Goal: Transaction & Acquisition: Obtain resource

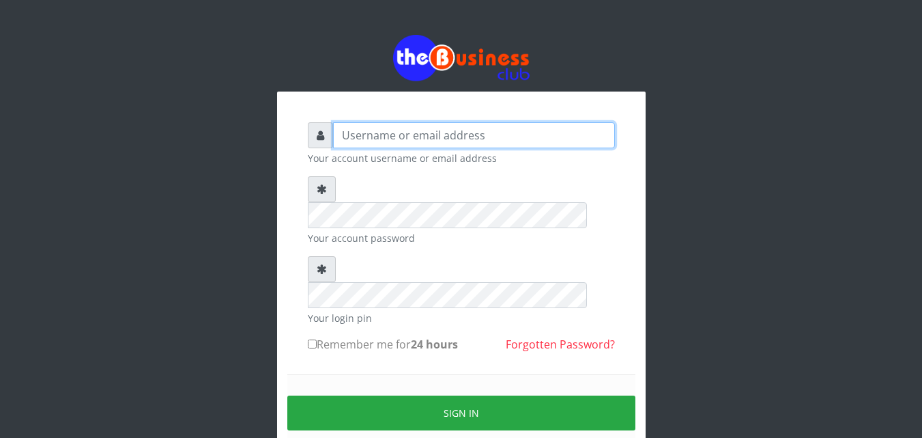
type input "Rukkie"
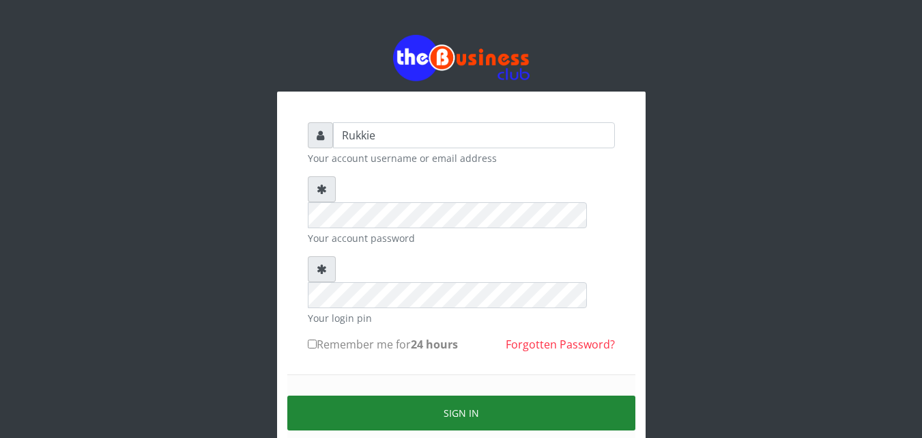
click at [356, 395] on button "Sign in" at bounding box center [461, 412] width 348 height 35
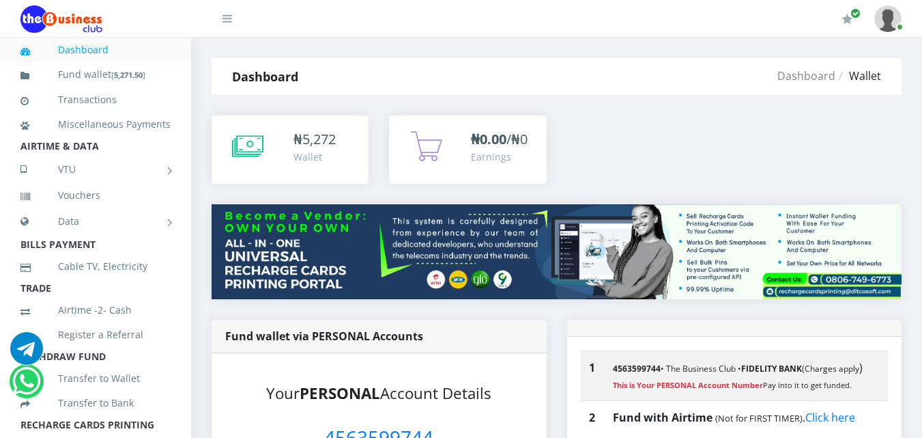
click at [314, 162] on div "Wallet" at bounding box center [315, 156] width 42 height 14
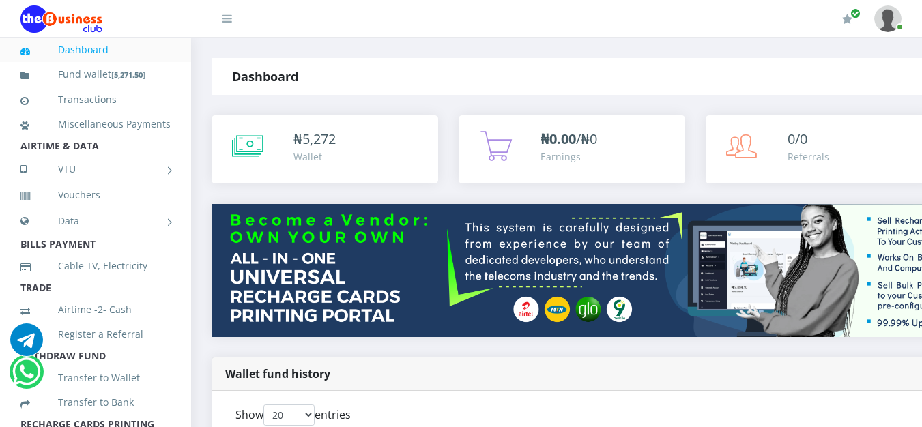
click at [601, 405] on div "Show 20 50 100 All entries" at bounding box center [461, 418] width 450 height 27
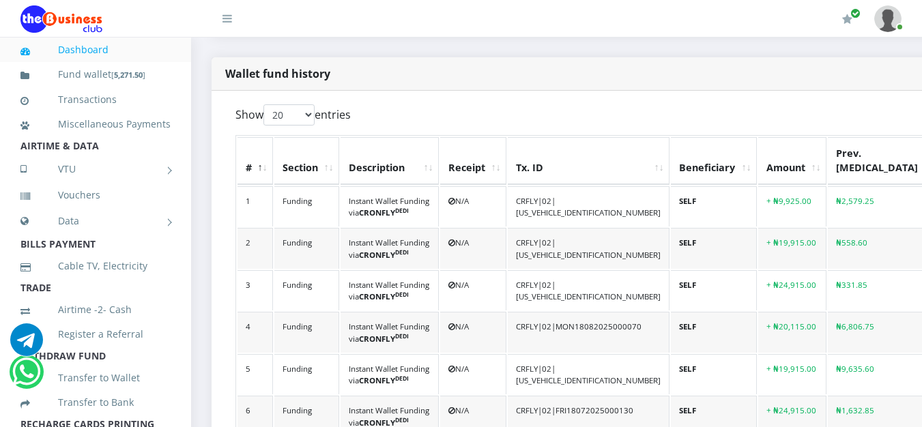
scroll to position [373, 0]
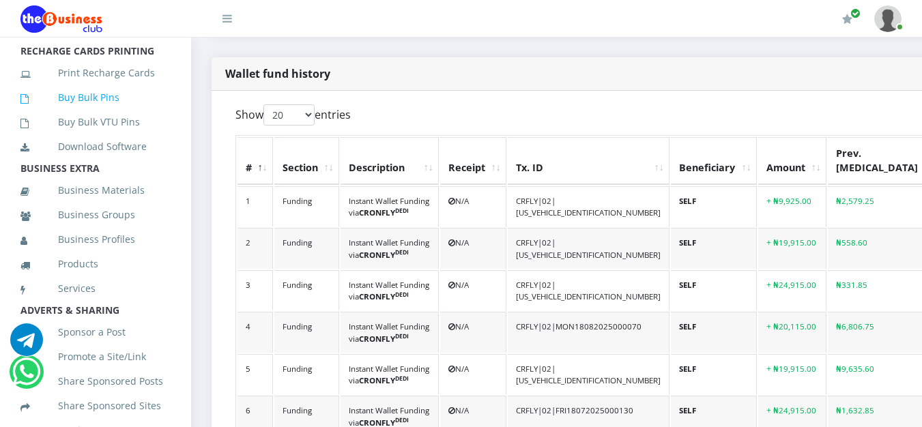
click at [103, 109] on link "Buy Bulk Pins" at bounding box center [95, 97] width 150 height 31
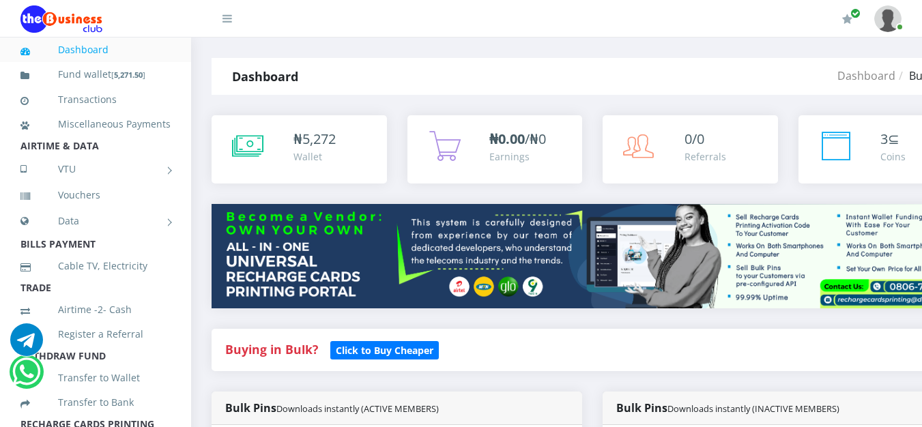
click at [179, 279] on li "Cable TV, Electricity" at bounding box center [95, 266] width 191 height 25
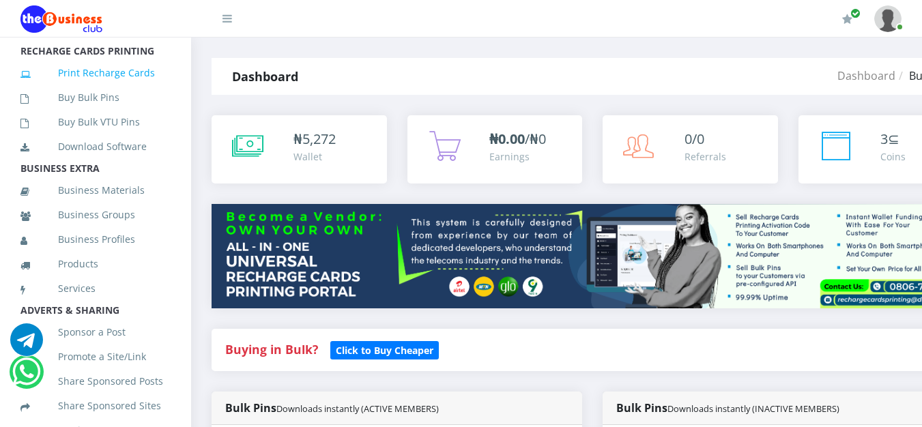
click at [117, 89] on link "Print Recharge Cards" at bounding box center [95, 72] width 150 height 31
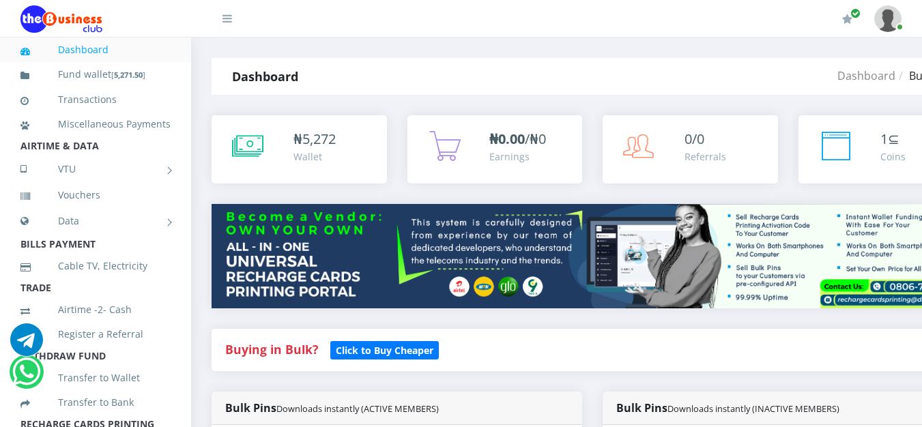
click at [711, 76] on div "Dashboard Bulkpins" at bounding box center [720, 76] width 508 height 37
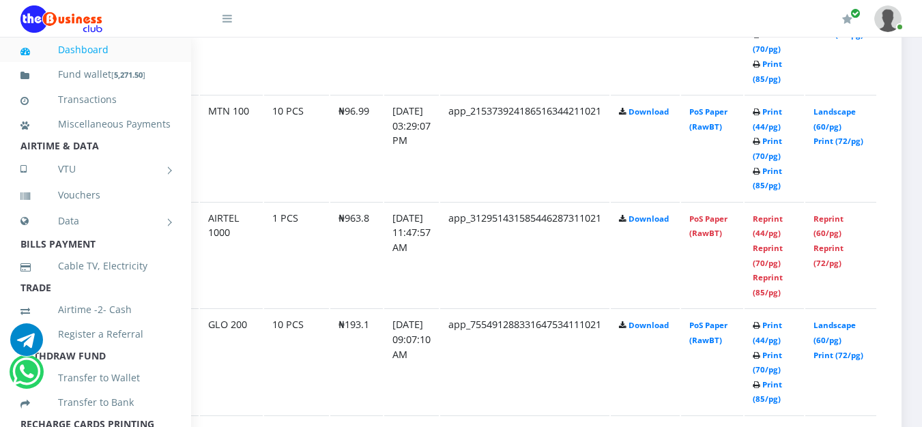
scroll to position [1502, 93]
click at [825, 131] on link "Landscape (60/pg)" at bounding box center [835, 118] width 42 height 25
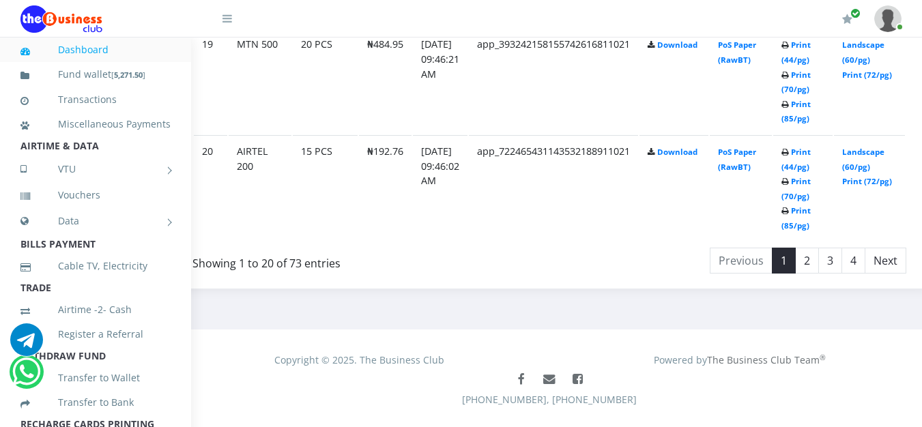
scroll to position [2759, 43]
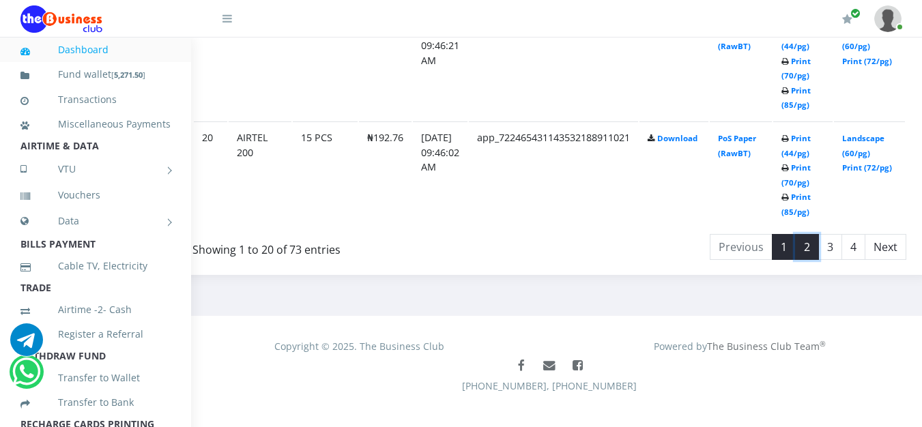
click at [819, 251] on link "2" at bounding box center [807, 247] width 24 height 26
click at [885, 140] on link "Landscape (60/pg)" at bounding box center [863, 145] width 42 height 25
